Goal: Task Accomplishment & Management: Manage account settings

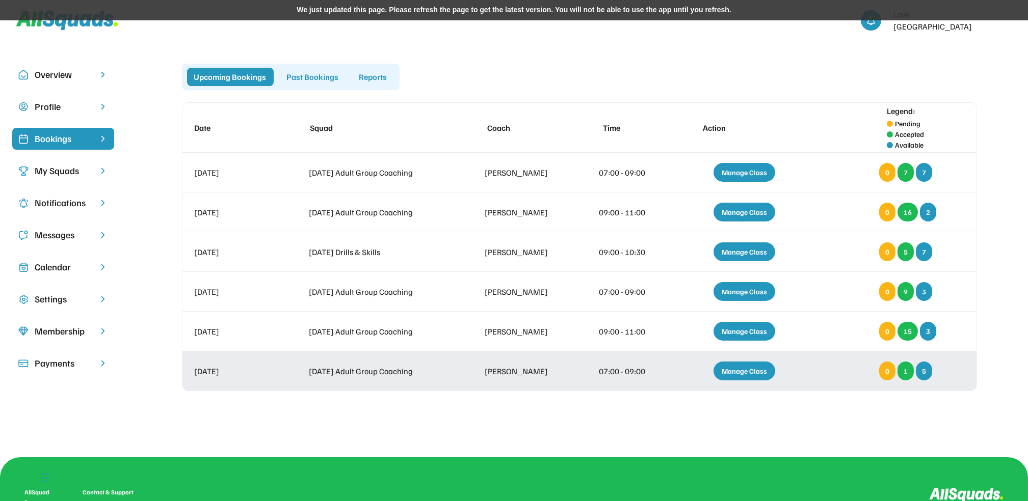
click at [743, 368] on div "Manage Class" at bounding box center [744, 371] width 62 height 19
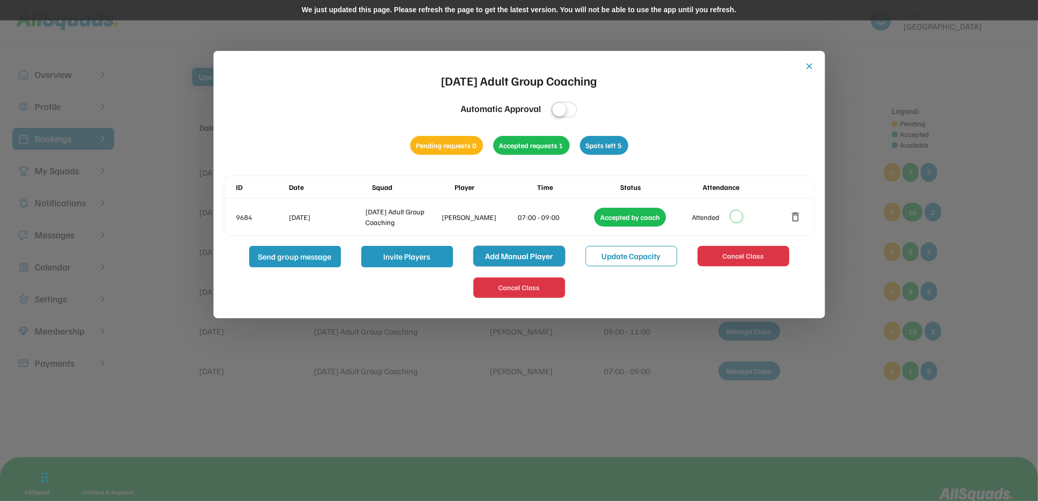
click at [539, 257] on button "Add Manual Player" at bounding box center [519, 256] width 92 height 20
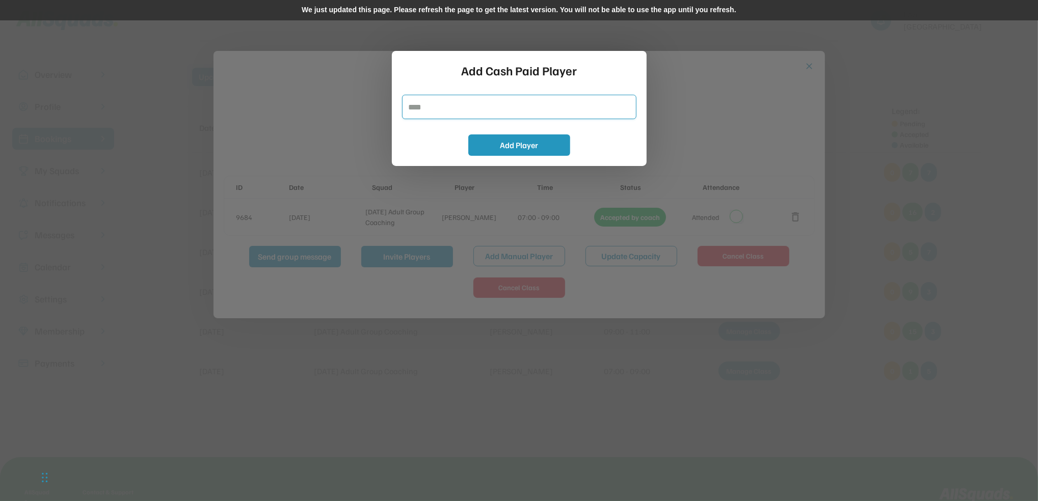
click at [413, 107] on input "input" at bounding box center [519, 107] width 234 height 24
type input "******"
click at [512, 144] on button "Add Player" at bounding box center [519, 145] width 102 height 21
click at [458, 112] on input "input" at bounding box center [519, 107] width 234 height 24
click at [502, 143] on button "Add Player" at bounding box center [519, 145] width 102 height 21
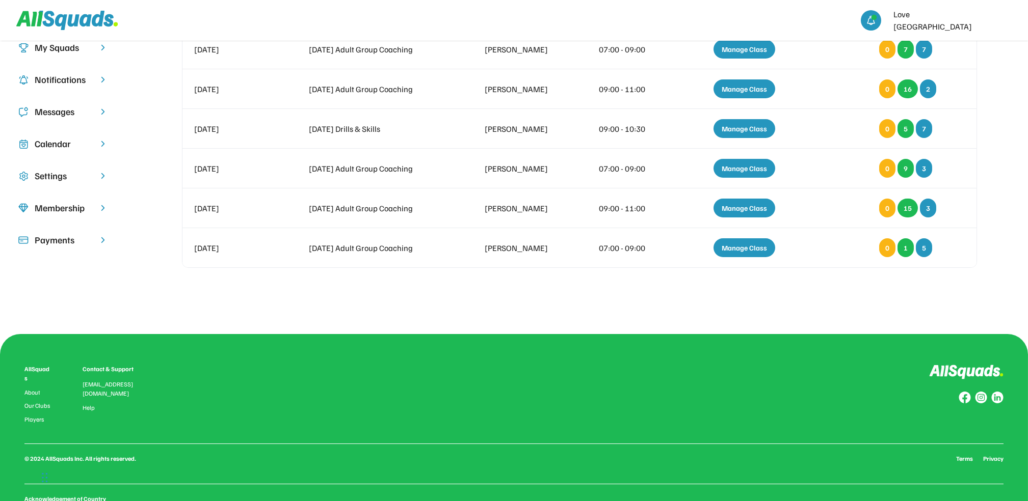
scroll to position [136, 0]
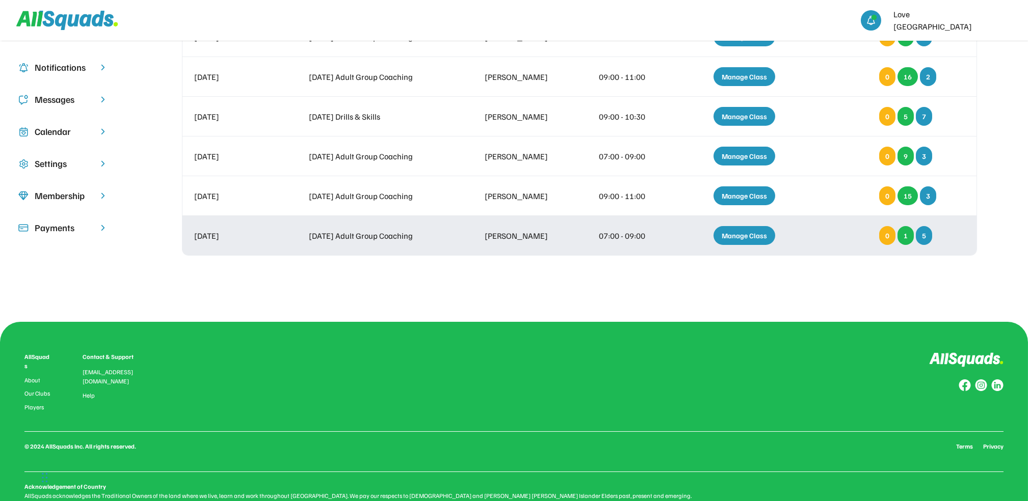
click at [748, 238] on div "Manage Class" at bounding box center [744, 235] width 62 height 19
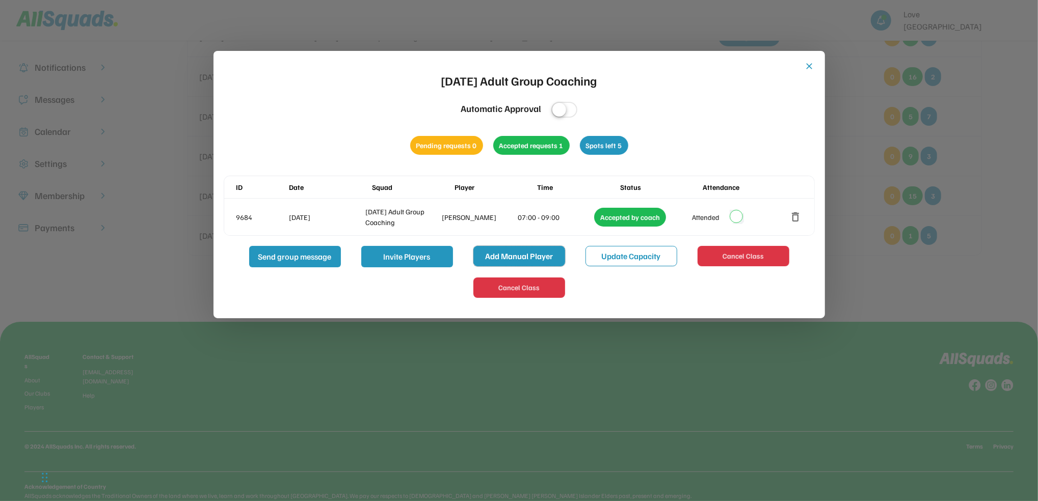
click at [536, 253] on button "Add Manual Player" at bounding box center [519, 256] width 92 height 20
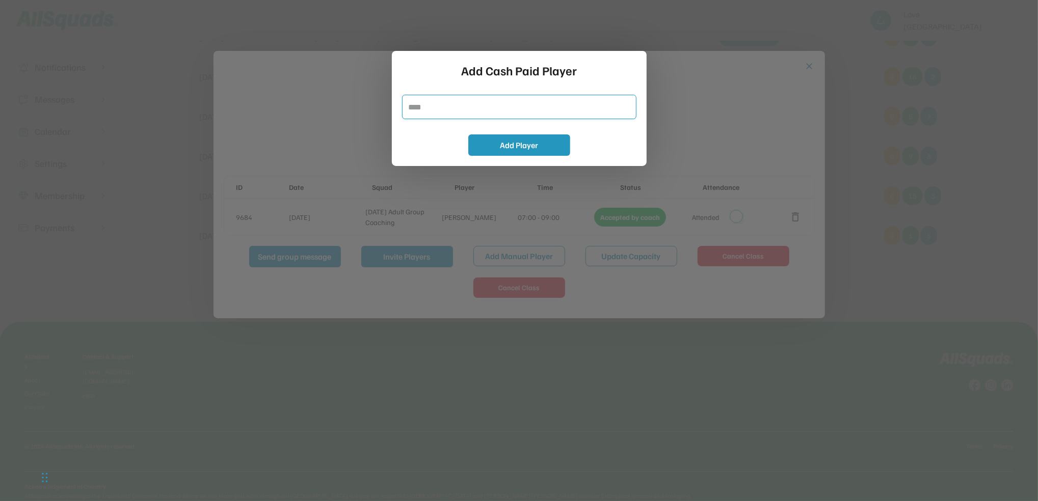
click at [412, 108] on input "input" at bounding box center [519, 107] width 234 height 24
type input "******"
click at [524, 139] on button "Add Player" at bounding box center [519, 145] width 102 height 21
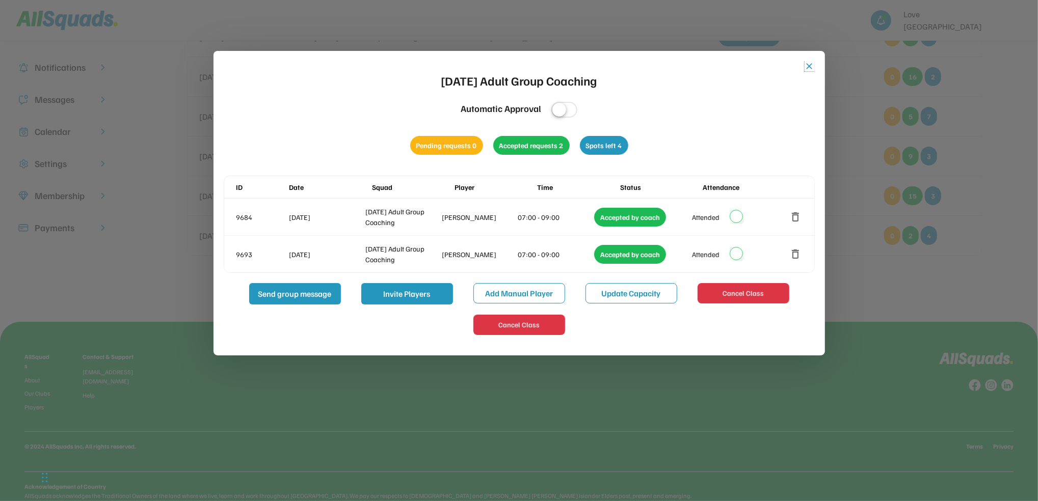
click at [810, 68] on button "close" at bounding box center [810, 66] width 10 height 10
